Goal: Task Accomplishment & Management: Complete application form

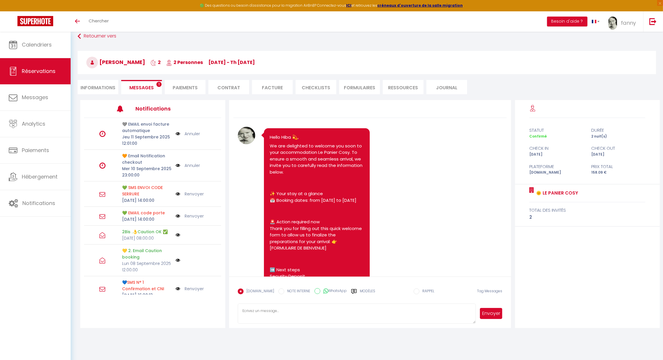
scroll to position [1817, 0]
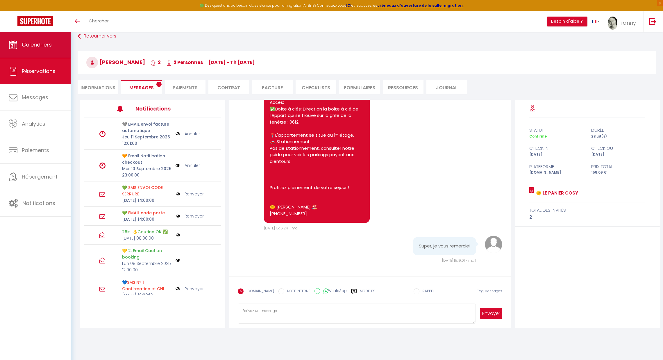
click at [37, 45] on span "Calendriers" at bounding box center [37, 44] width 30 height 7
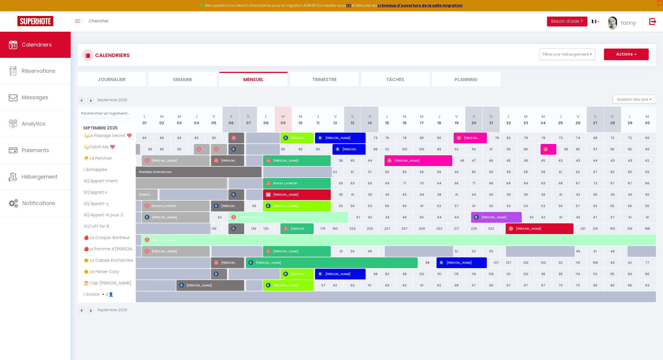
click at [265, 171] on div at bounding box center [271, 172] width 17 height 11
type input "43"
type input "Lun 08 Septembre 2025"
type input "[DATE]"
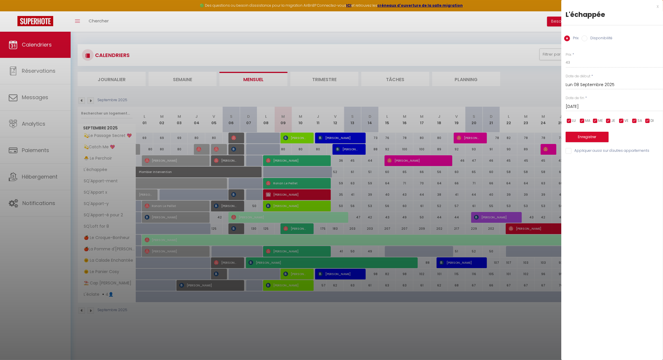
click at [658, 5] on div "x" at bounding box center [609, 6] width 97 height 7
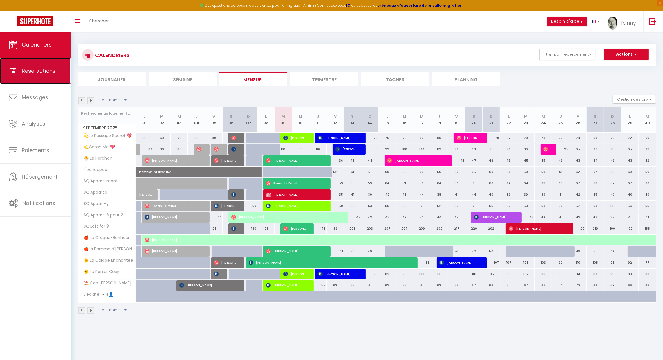
click at [46, 77] on link "Réservations" at bounding box center [35, 71] width 71 height 26
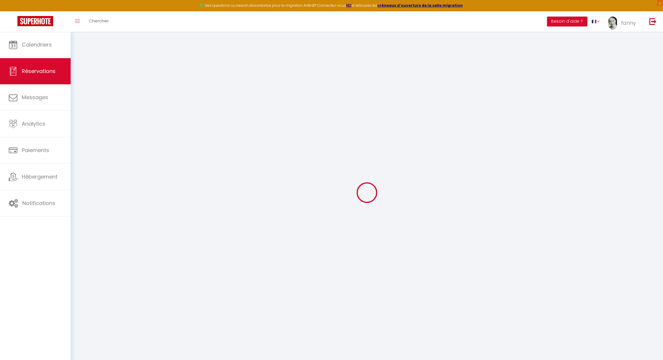
select select "no_show"
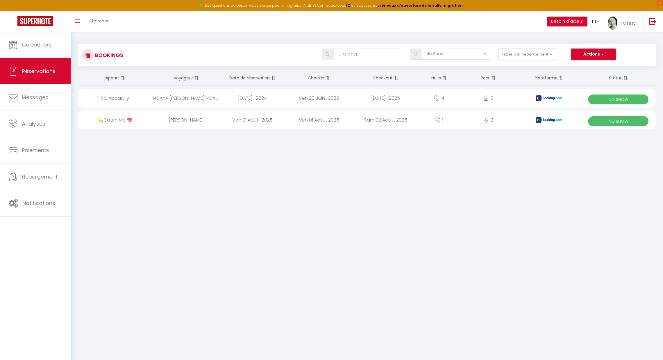
click at [591, 55] on button "Actions" at bounding box center [593, 55] width 45 height 12
click at [581, 65] on link "Nouvelle Réservation" at bounding box center [584, 67] width 62 height 8
select select
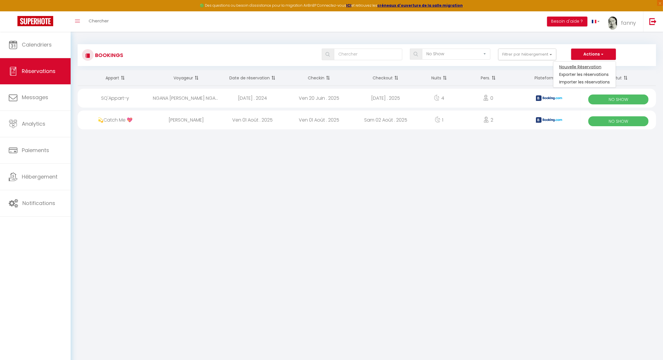
select select
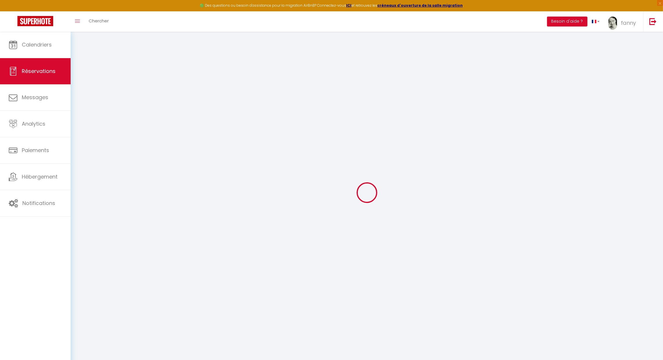
select select
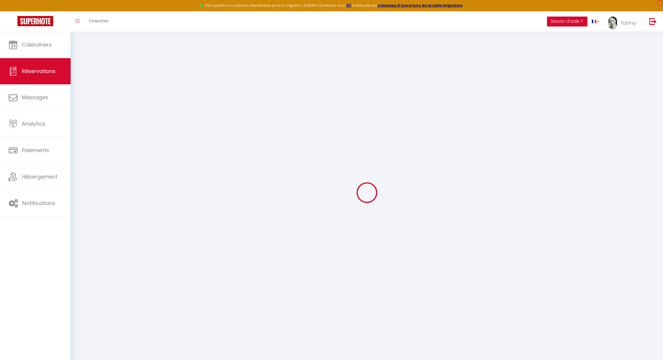
select select
checkbox input "false"
select select
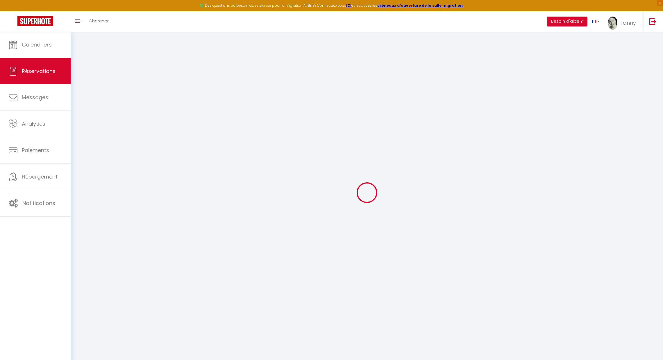
select select
checkbox input "false"
select select
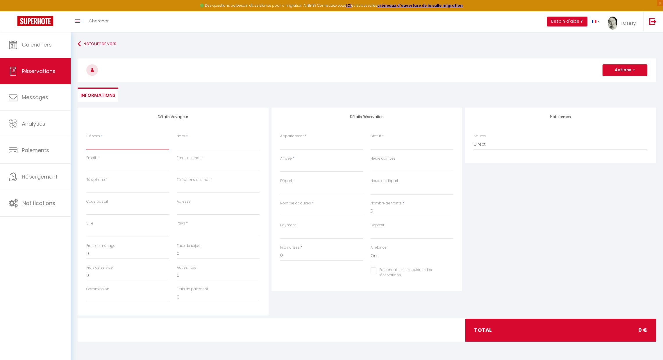
click at [132, 144] on input "Prénom" at bounding box center [127, 144] width 83 height 10
type input "t"
select select
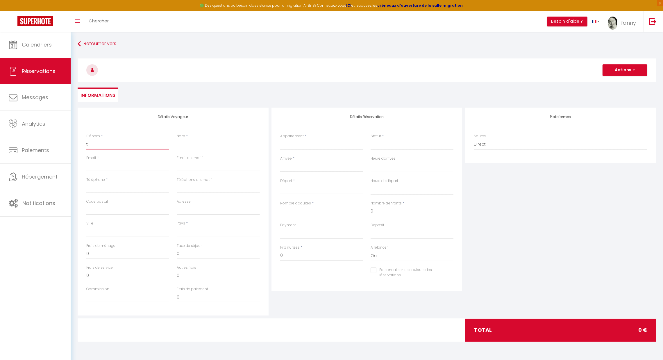
select select
checkbox input "false"
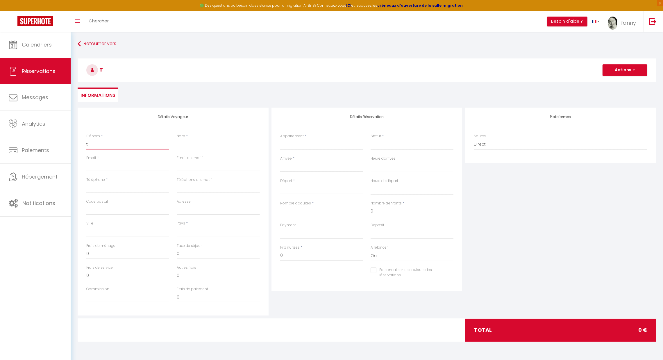
type input "th"
select select
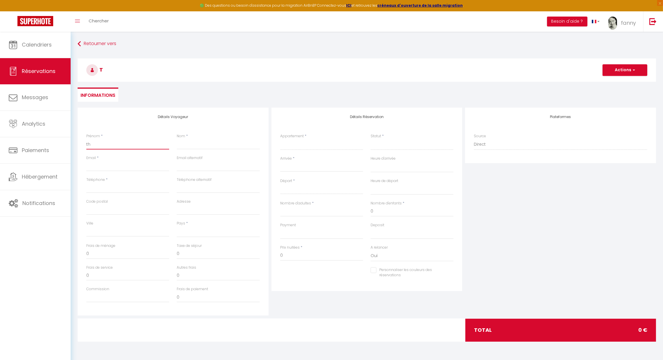
select select
checkbox input "false"
type input "the"
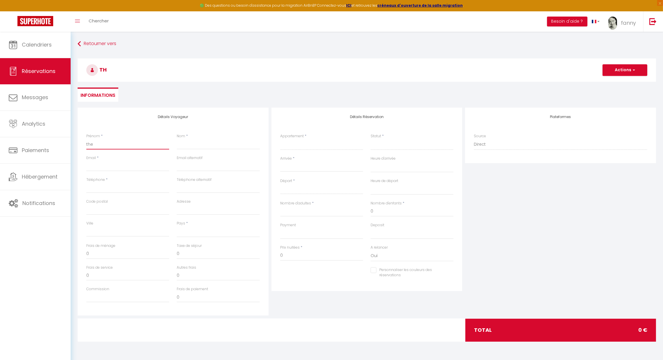
select select
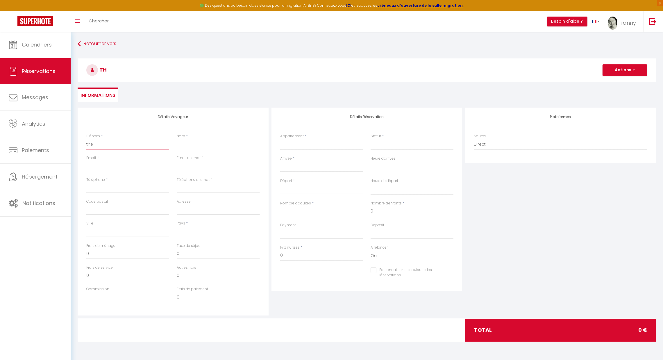
select select
checkbox input "false"
type input "ther"
select select
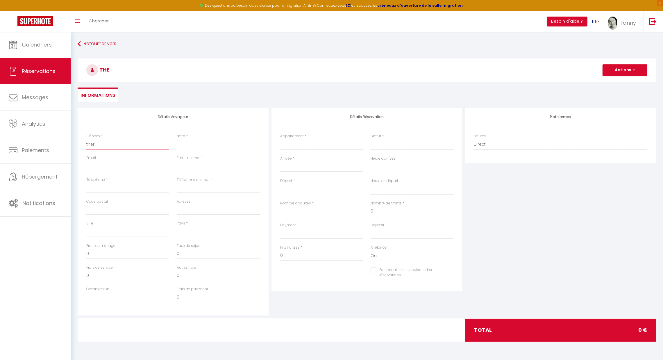
select select
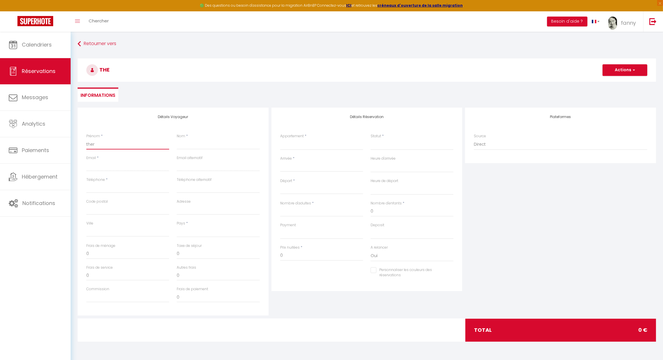
select select
checkbox input "false"
type input "the"
select select
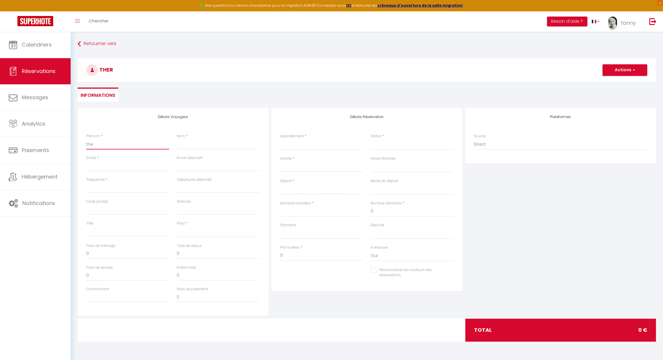
select select
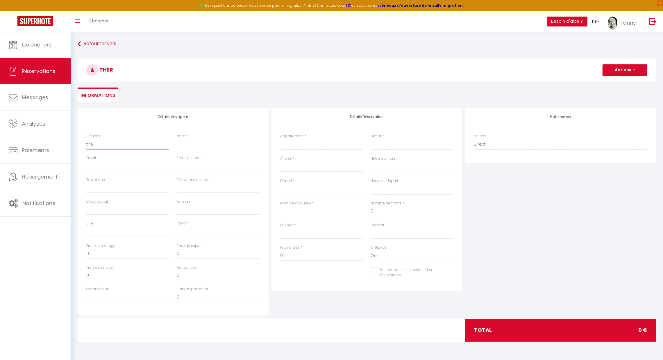
checkbox input "false"
type input "th"
select select
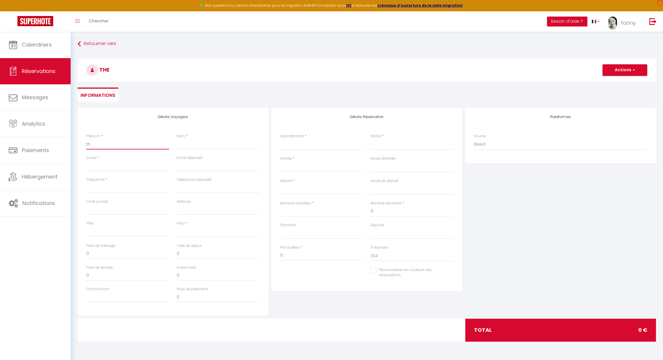
select select
checkbox input "false"
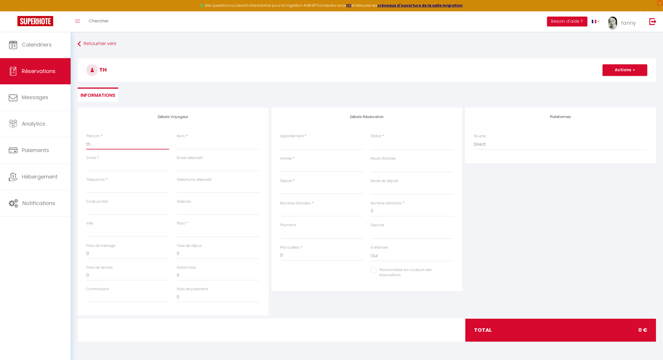
type input "t"
select select
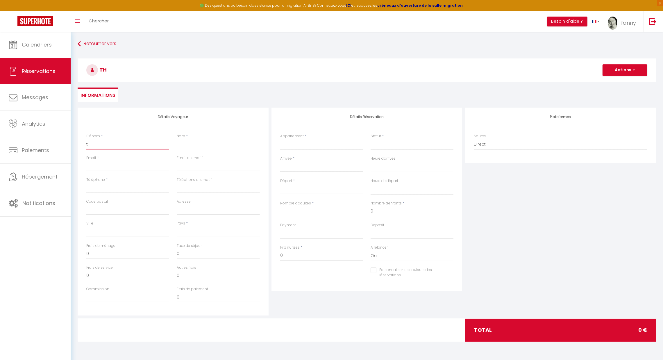
select select
checkbox input "false"
type input "te"
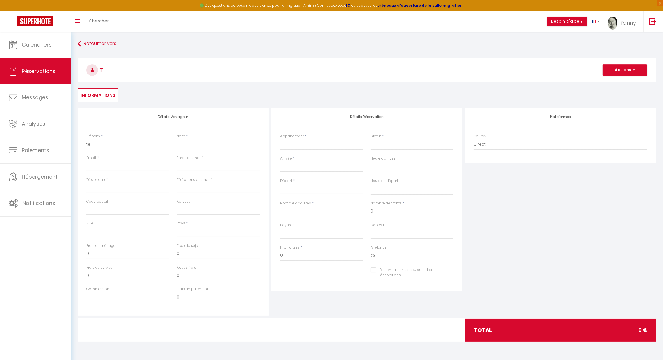
select select
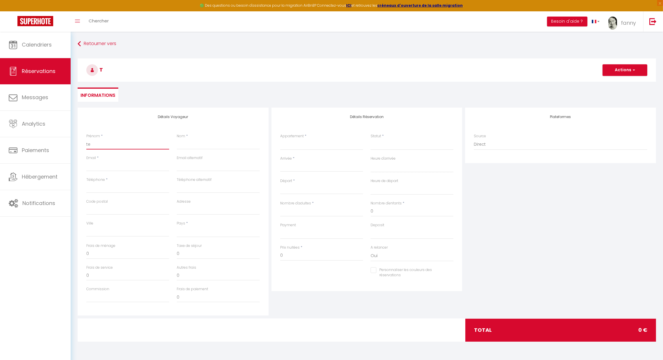
select select
checkbox input "false"
type input "tet"
select select
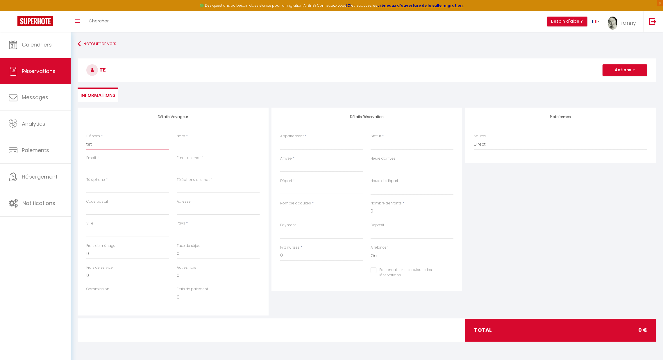
select select
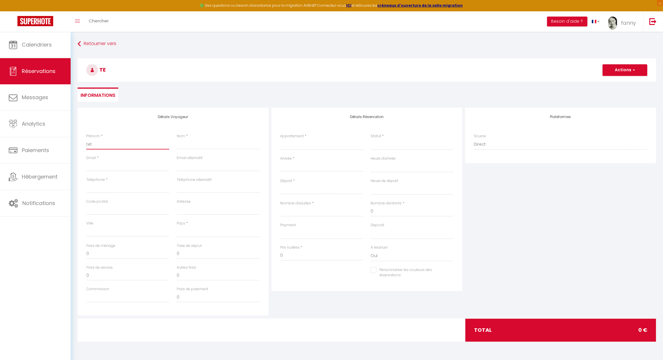
select select
checkbox input "false"
type input "teth"
select select
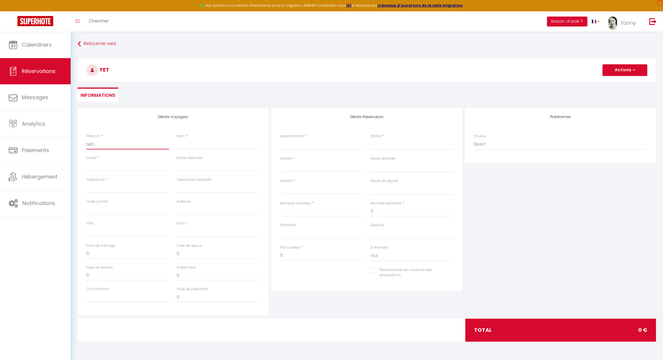
select select
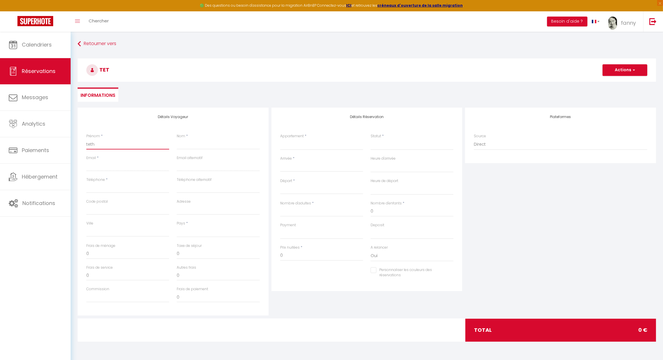
checkbox input "false"
type input "tethe"
select select
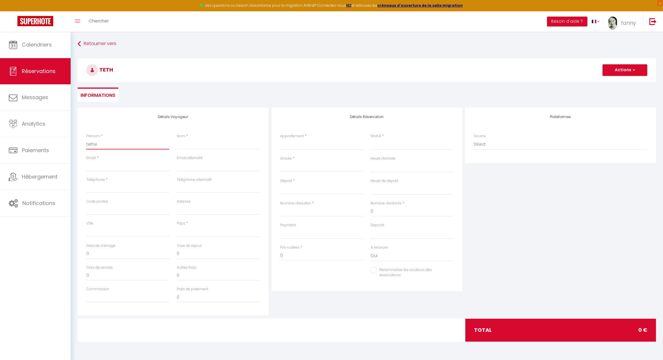
select select
checkbox input "false"
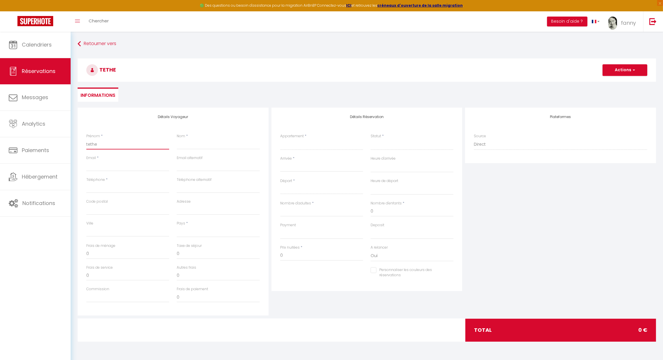
type input "tether"
select select
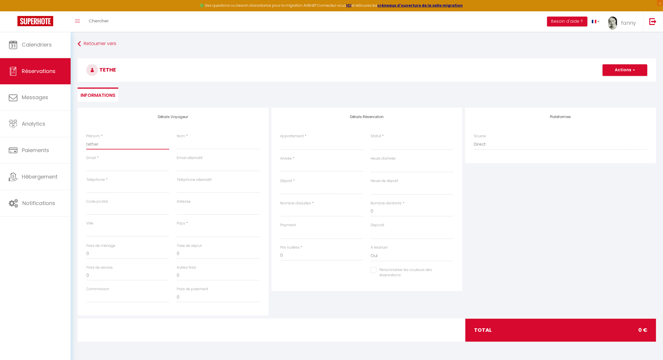
select select
checkbox input "false"
type input "tethere"
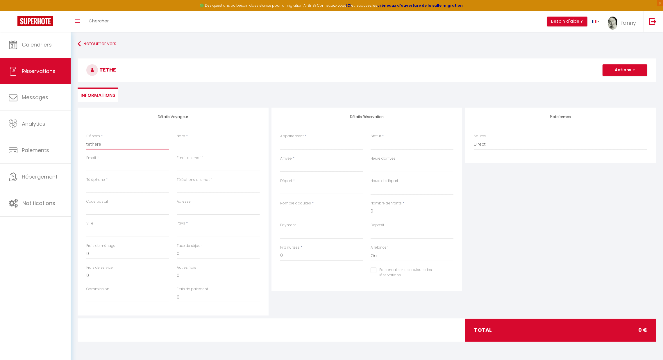
select select
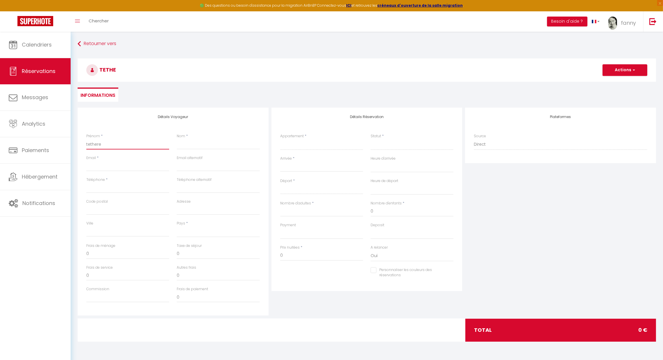
select select
checkbox input "false"
type input "tetherel"
select select
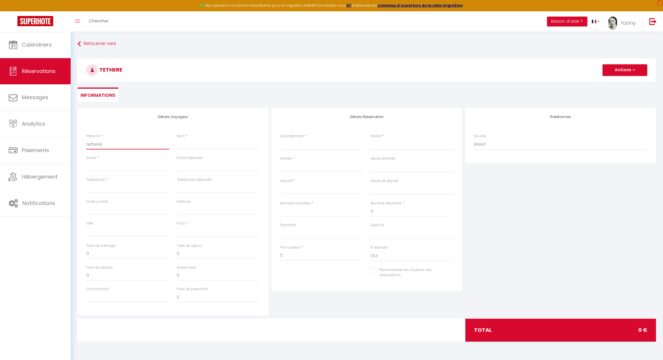
select select
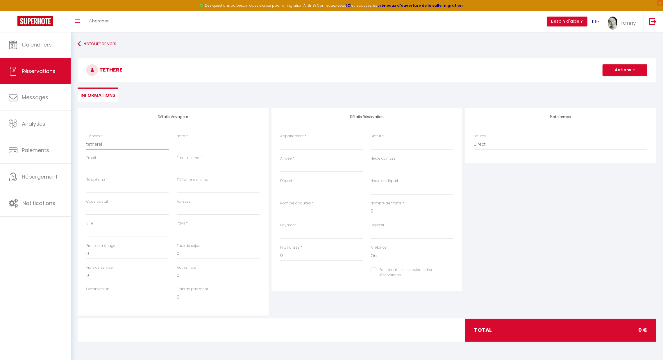
select select
checkbox input "false"
type input "tetherel"
click at [202, 149] on input "Nom" at bounding box center [218, 144] width 83 height 10
type input "y"
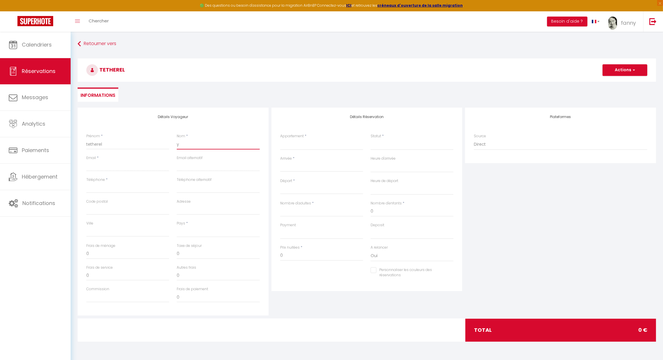
select select
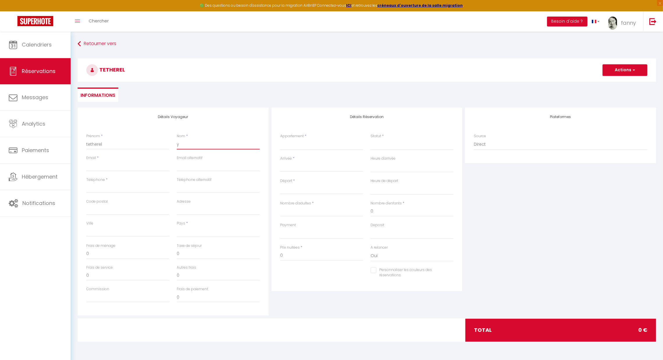
select select
checkbox input "false"
type input "yv"
select select
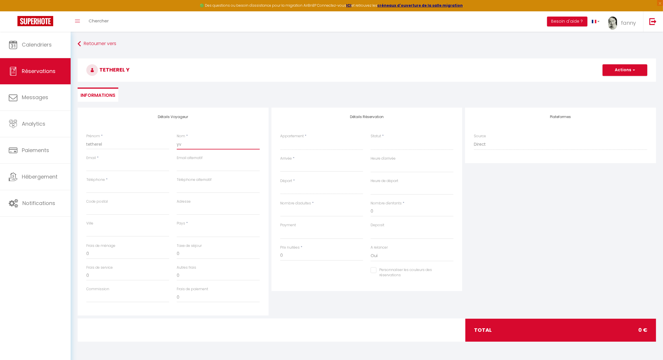
select select
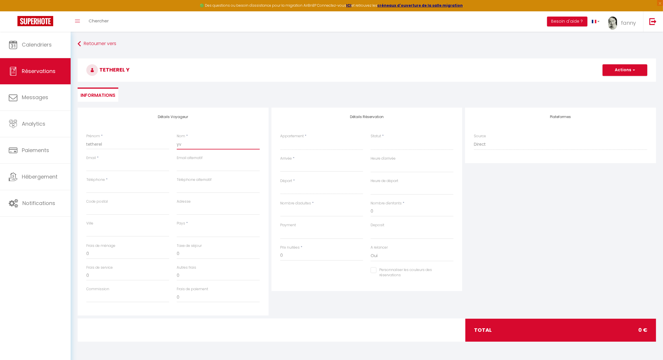
select select
checkbox input "false"
type input "yve"
select select
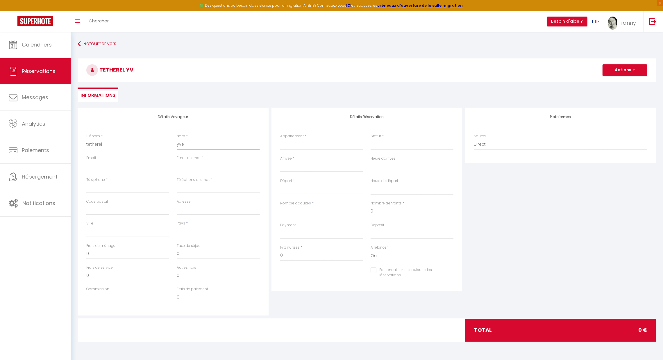
select select
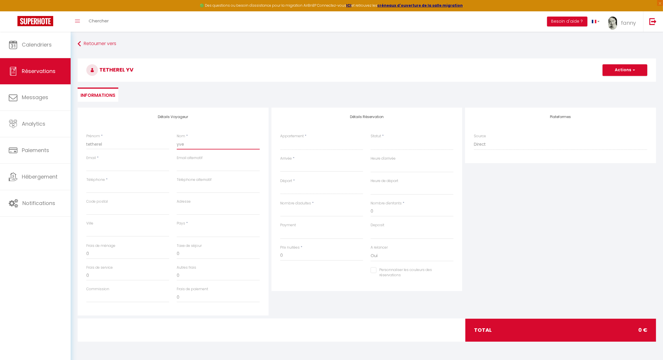
checkbox input "false"
type input "yves"
select select
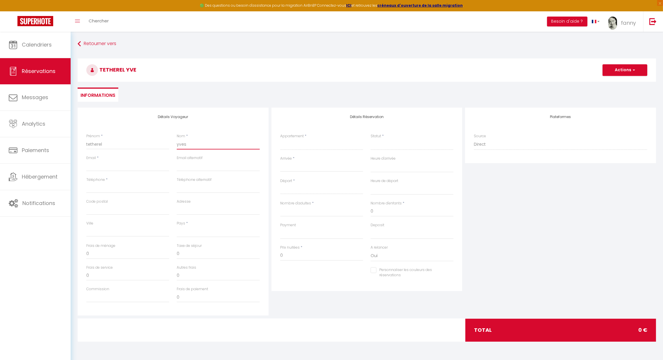
select select
checkbox input "false"
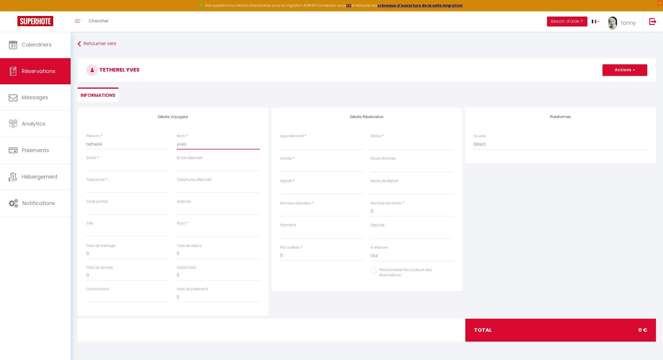
type input "yves"
click at [127, 167] on input "Email client" at bounding box center [127, 166] width 83 height 10
type input "t"
select select
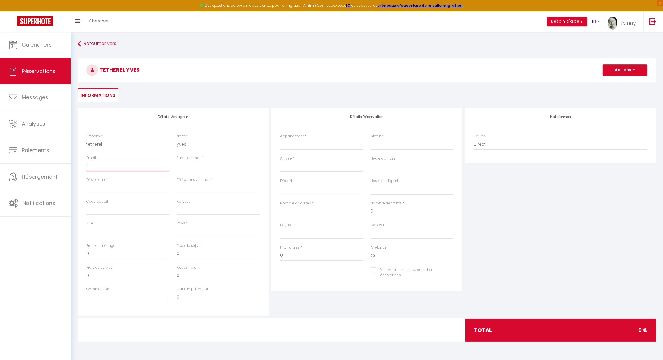
select select
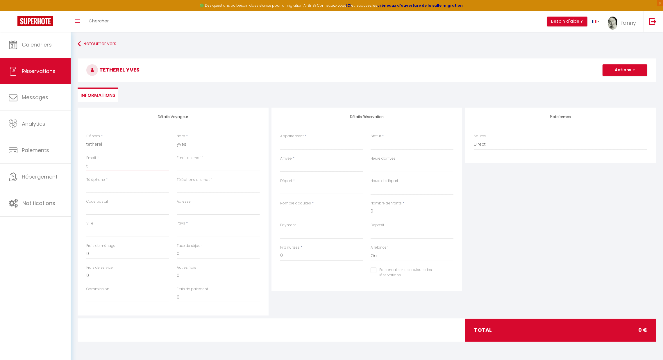
checkbox input "false"
type input "te"
select select
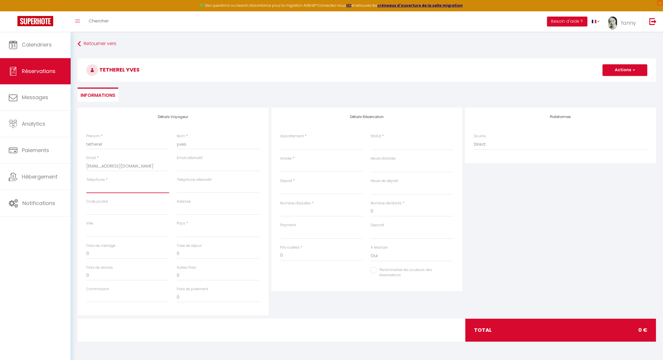
click at [126, 186] on input "Téléphone" at bounding box center [127, 187] width 83 height 10
click at [191, 233] on select "[GEOGRAPHIC_DATA] [GEOGRAPHIC_DATA] [GEOGRAPHIC_DATA] [GEOGRAPHIC_DATA] [GEOGRA…" at bounding box center [218, 231] width 83 height 11
click at [177, 226] on select "[GEOGRAPHIC_DATA] [GEOGRAPHIC_DATA] [GEOGRAPHIC_DATA] [GEOGRAPHIC_DATA] [GEOGRA…" at bounding box center [218, 231] width 83 height 11
click at [312, 143] on select "💫Le Passage Secret 💖 💫Catch Me 💖 🐣​ Le Perchoir L'échappée SQ'Appart-ment SQ'Ap…" at bounding box center [321, 144] width 83 height 11
click at [280, 139] on select "💫Le Passage Secret 💖 💫Catch Me 💖 🐣​ Le Perchoir L'échappée SQ'Appart-ment SQ'Ap…" at bounding box center [321, 144] width 83 height 11
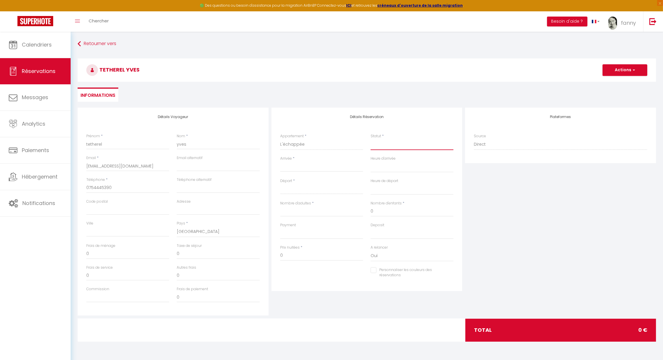
click at [381, 149] on select "Confirmé Non Confirmé [PERSON_NAME] par le voyageur No Show Request" at bounding box center [412, 144] width 83 height 11
click at [371, 139] on select "Confirmé Non Confirmé [PERSON_NAME] par le voyageur No Show Request" at bounding box center [412, 144] width 83 height 11
click at [333, 171] on div "< [DATE] > Dim Lun Mar Mer Jeu Ven Sam 1 2 3 4 5 6 7 8 9 10 11 12 13 14 15 16 1…" at bounding box center [321, 166] width 83 height 10
click at [330, 168] on input "Arrivée" at bounding box center [321, 167] width 83 height 8
click at [312, 211] on span "9" at bounding box center [311, 212] width 12 height 12
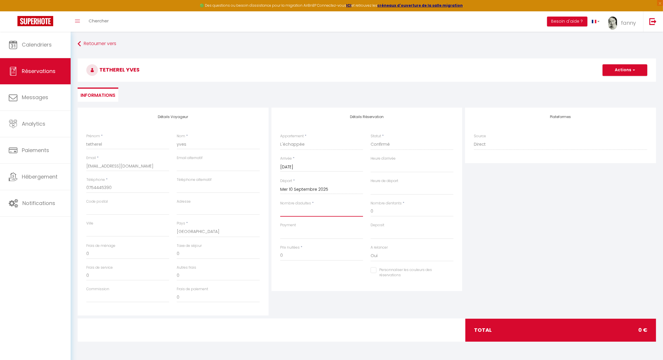
click at [312, 211] on input "Nombre d'adultes" at bounding box center [321, 211] width 83 height 10
click at [307, 191] on input "Mer 10 Septembre 2025" at bounding box center [321, 190] width 83 height 8
click at [350, 235] on span "12" at bounding box center [348, 234] width 12 height 12
click at [350, 235] on select "OK KO" at bounding box center [321, 233] width 83 height 11
click at [317, 212] on input "Nombre d'adultes" at bounding box center [321, 211] width 83 height 10
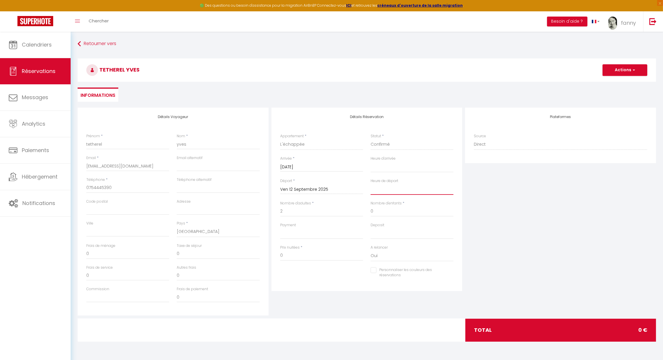
click at [389, 189] on select "00:00 00:30 01:00 01:30 02:00 02:30 03:00 03:30 04:00 04:30 05:00 05:30 06:00 0…" at bounding box center [412, 189] width 83 height 11
click at [464, 209] on div "Plateformes Source Direct [DOMAIN_NAME] [DOMAIN_NAME] Chalet montagne Expedia G…" at bounding box center [561, 212] width 194 height 208
click at [308, 260] on input "0" at bounding box center [321, 255] width 83 height 10
click at [624, 74] on button "Actions" at bounding box center [624, 70] width 45 height 12
click at [617, 82] on link "Enregistrer" at bounding box center [619, 83] width 46 height 8
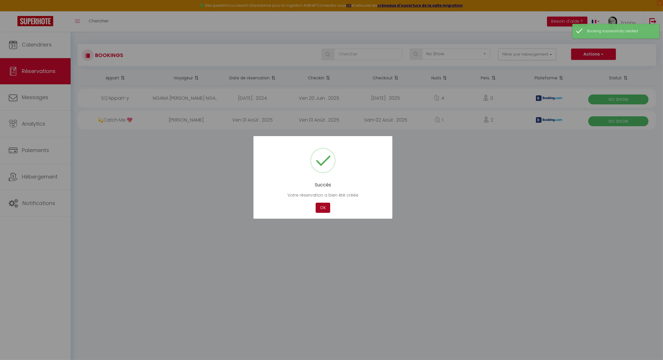
click at [329, 204] on button "OK" at bounding box center [323, 208] width 15 height 10
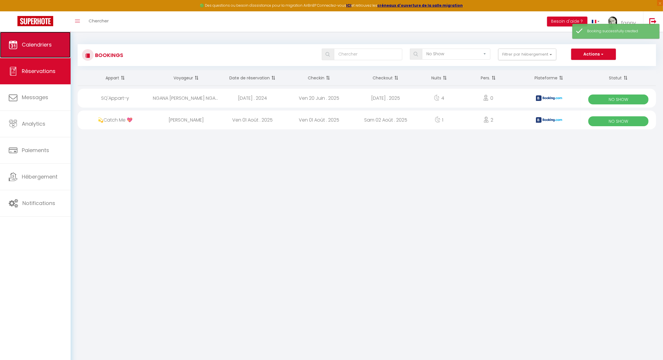
click at [29, 46] on span "Calendriers" at bounding box center [37, 44] width 30 height 7
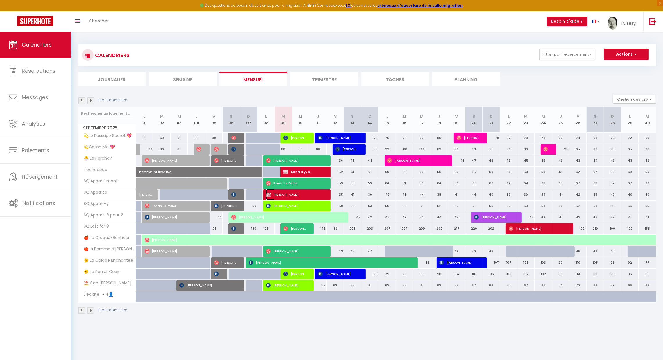
click at [300, 193] on span "[PERSON_NAME]" at bounding box center [295, 194] width 58 height 11
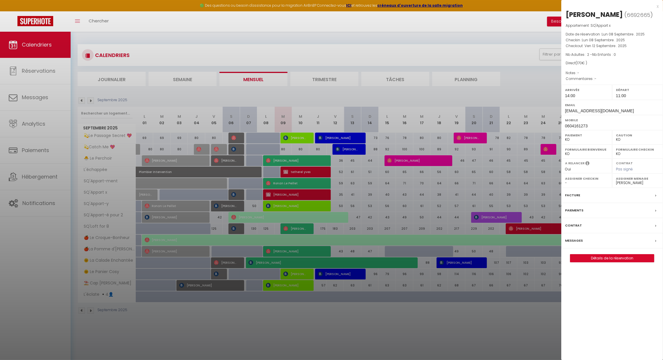
click at [307, 171] on div at bounding box center [331, 180] width 663 height 360
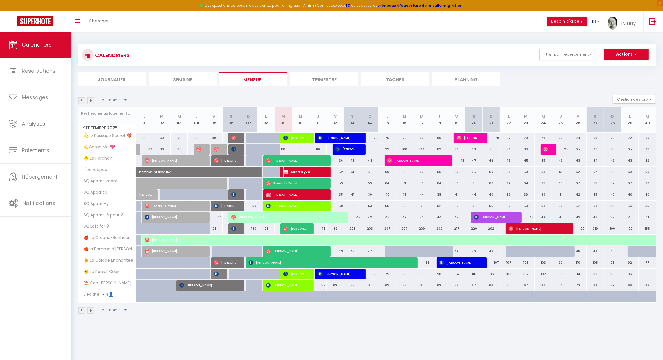
click at [307, 171] on span "tetherel yves" at bounding box center [303, 171] width 41 height 11
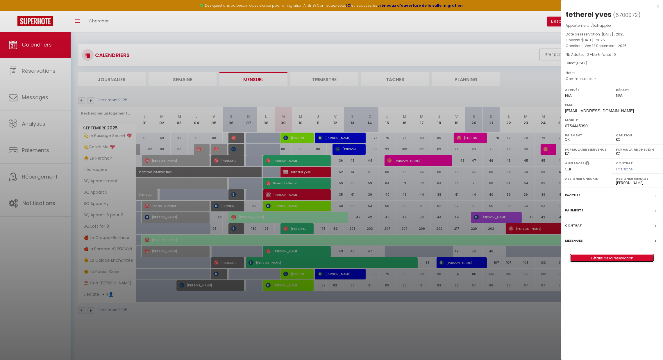
click at [583, 255] on link "Détails de la réservation" at bounding box center [612, 258] width 84 height 8
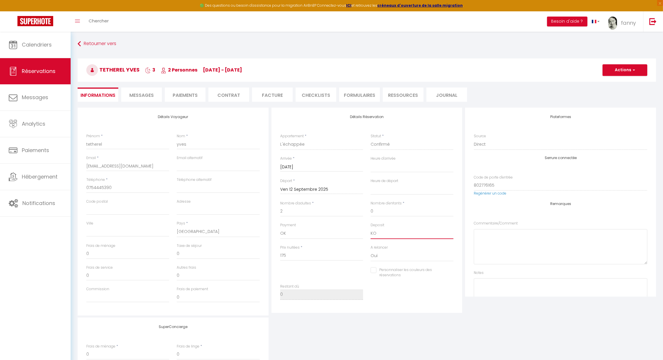
click at [389, 231] on select "OK KO" at bounding box center [412, 233] width 83 height 11
click at [371, 228] on select "OK KO" at bounding box center [412, 233] width 83 height 11
click at [616, 72] on button "Actions" at bounding box center [624, 70] width 45 height 12
click at [615, 81] on link "Enregistrer" at bounding box center [619, 83] width 46 height 8
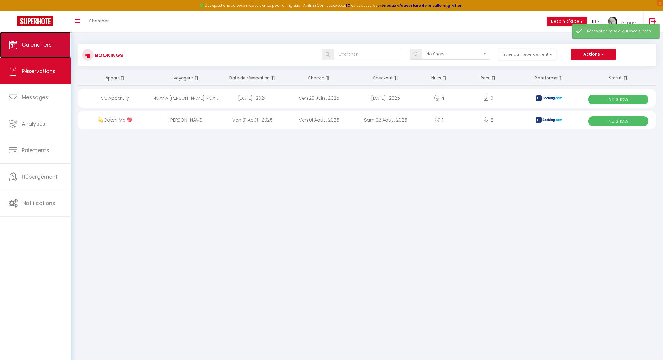
click at [42, 46] on span "Calendriers" at bounding box center [37, 44] width 30 height 7
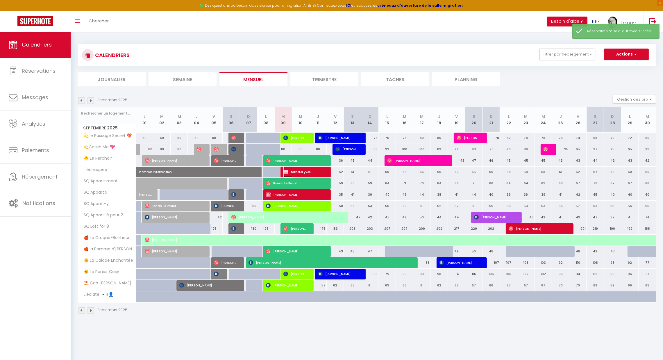
click at [300, 170] on span "tetherel yves" at bounding box center [303, 171] width 41 height 11
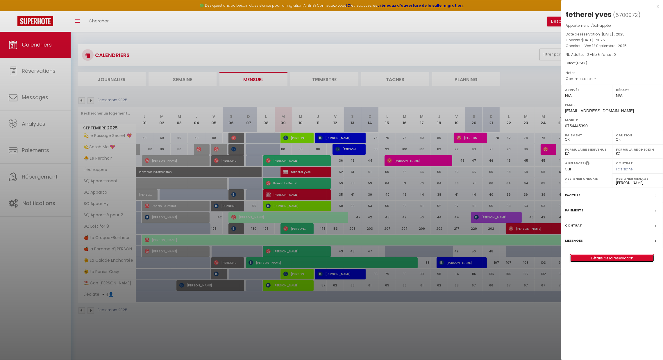
click at [588, 257] on link "Détails de la réservation" at bounding box center [612, 258] width 84 height 8
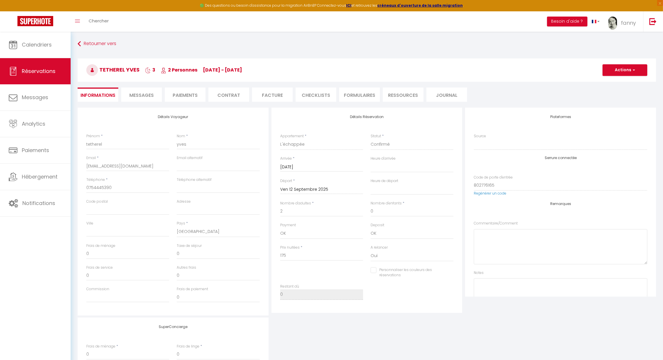
click at [147, 94] on span "Messages" at bounding box center [141, 95] width 24 height 7
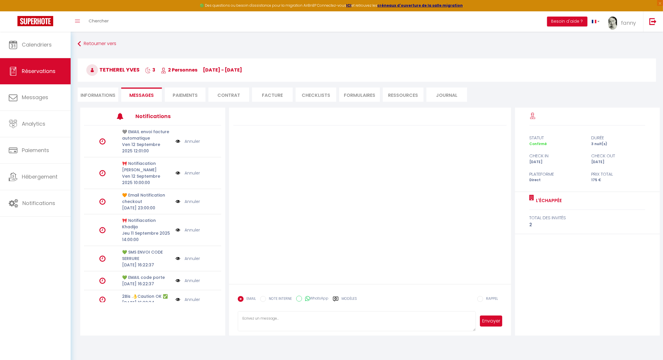
scroll to position [95, 0]
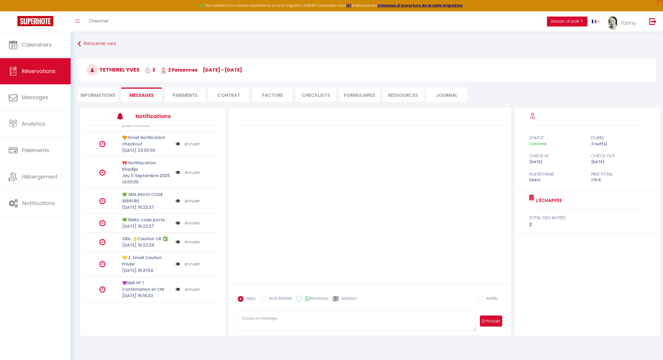
click at [189, 239] on link "Annuler" at bounding box center [192, 242] width 15 height 6
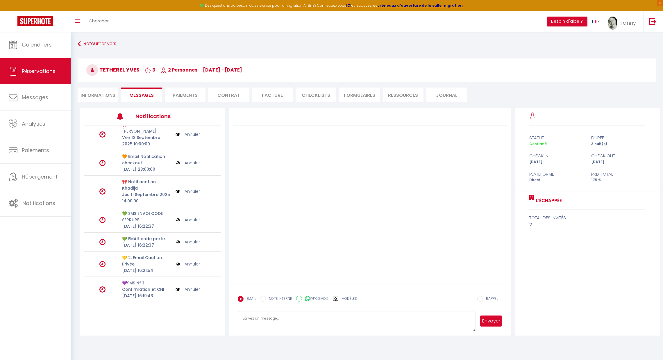
scroll to position [69, 0]
click at [186, 261] on link "Annuler" at bounding box center [192, 264] width 15 height 6
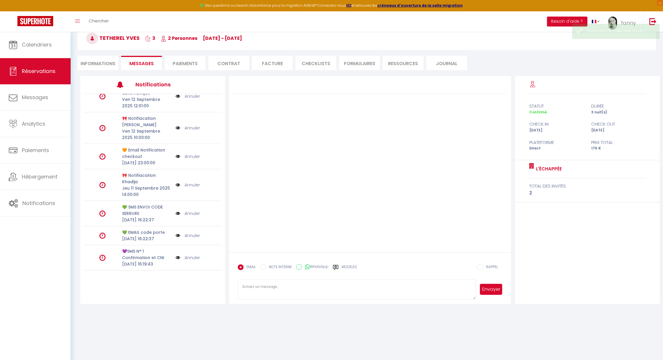
scroll to position [38, 0]
click at [187, 255] on link "Annuler" at bounding box center [192, 257] width 15 height 6
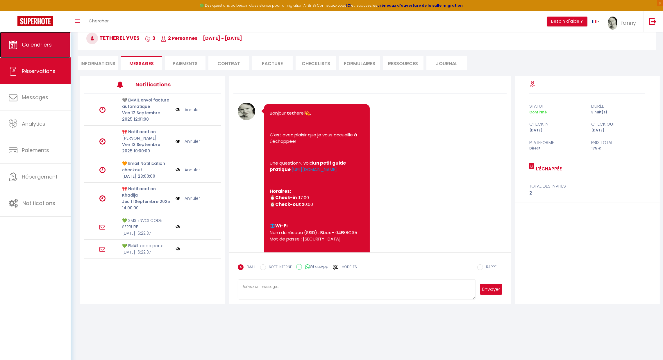
click at [40, 52] on link "Calendriers" at bounding box center [35, 45] width 71 height 26
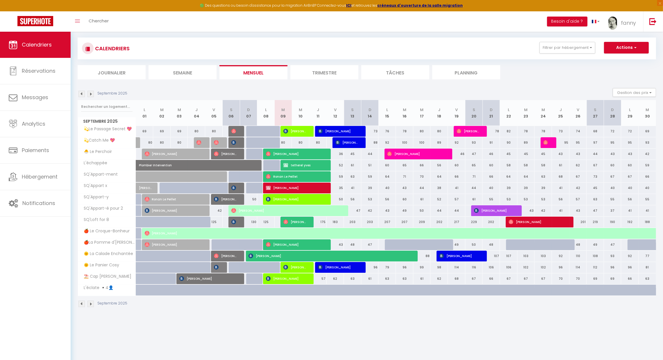
scroll to position [30, 0]
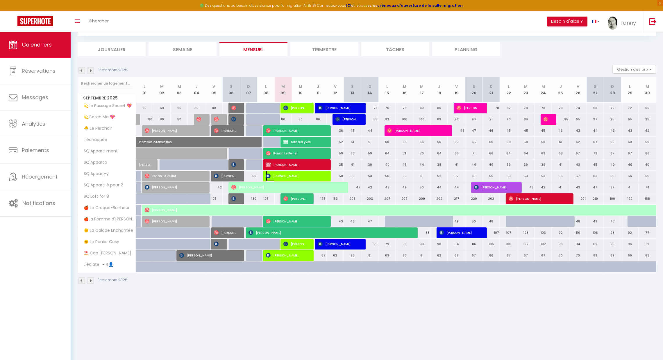
click at [302, 175] on span "[PERSON_NAME]" at bounding box center [295, 175] width 58 height 11
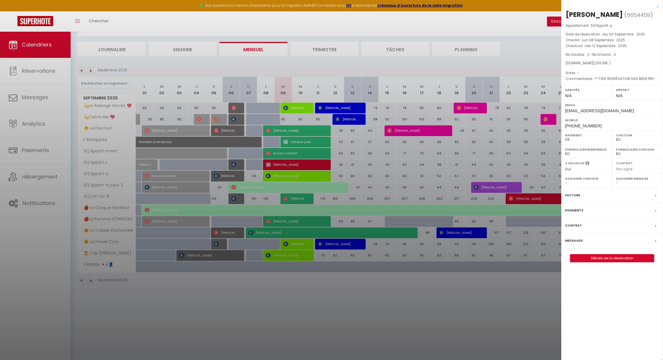
click at [424, 311] on div at bounding box center [331, 180] width 663 height 360
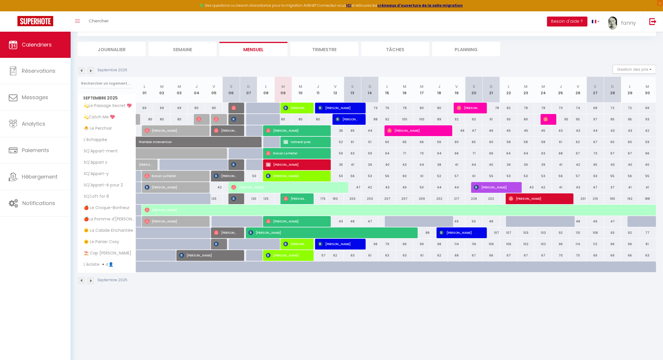
scroll to position [32, 0]
